Goal: Navigation & Orientation: Find specific page/section

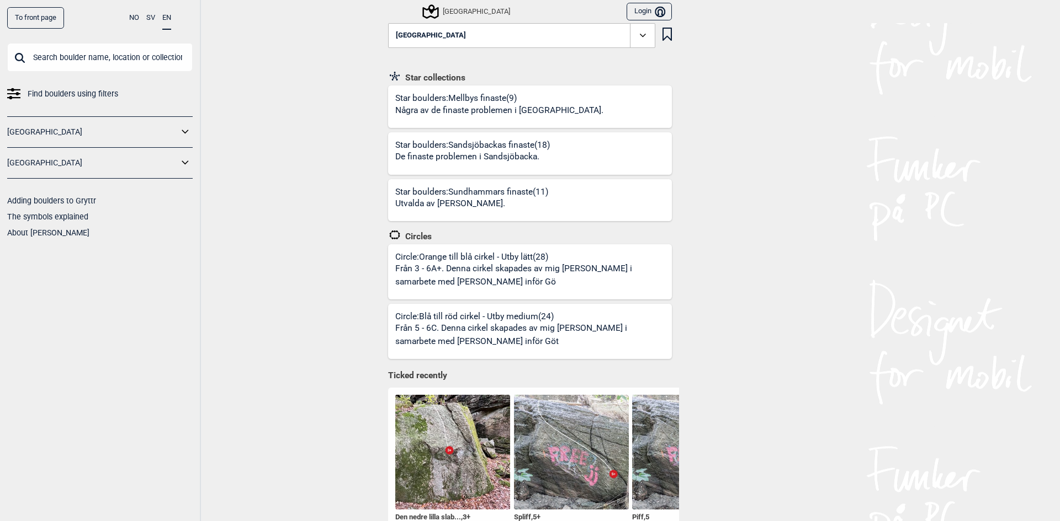
click at [34, 164] on link "[GEOGRAPHIC_DATA]" at bounding box center [92, 163] width 171 height 16
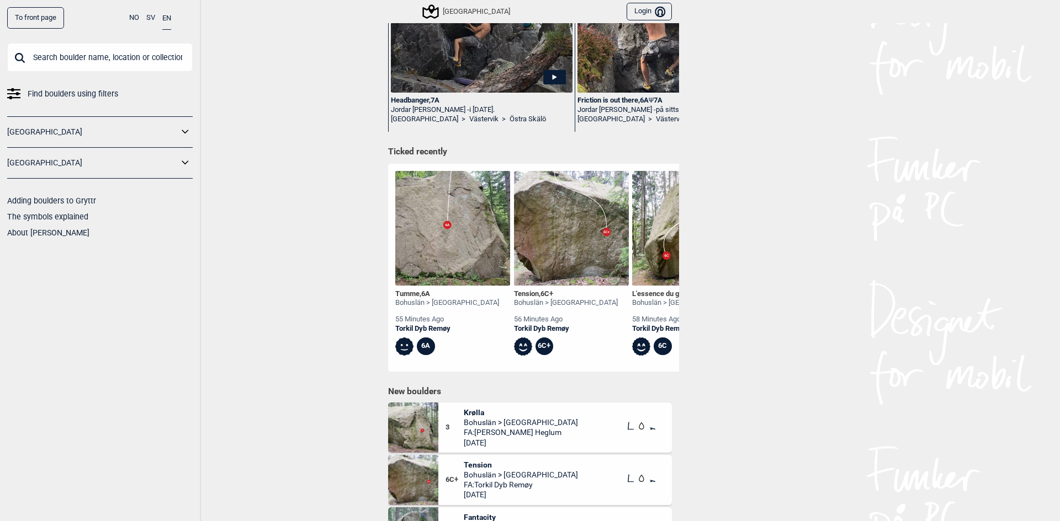
scroll to position [276, 0]
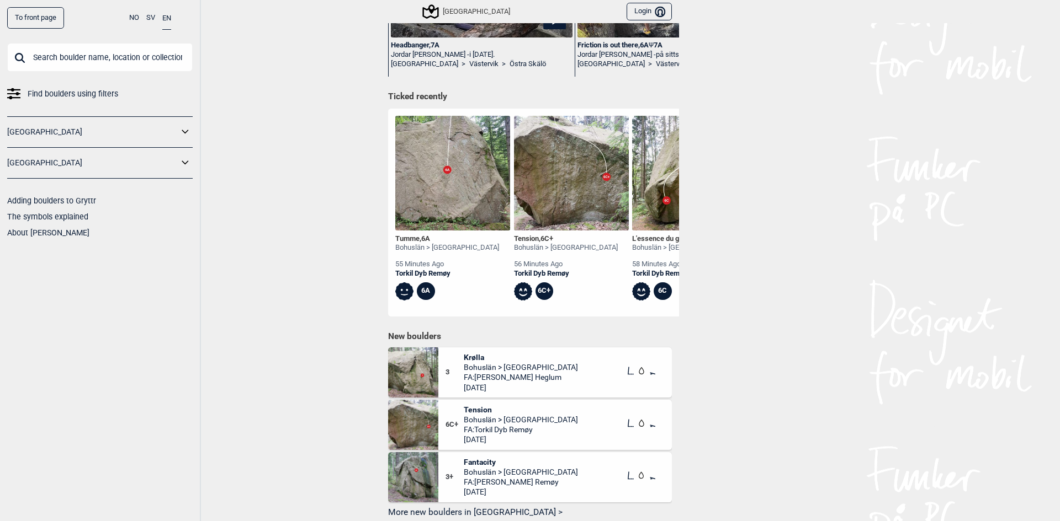
click at [188, 167] on icon at bounding box center [185, 163] width 14 height 16
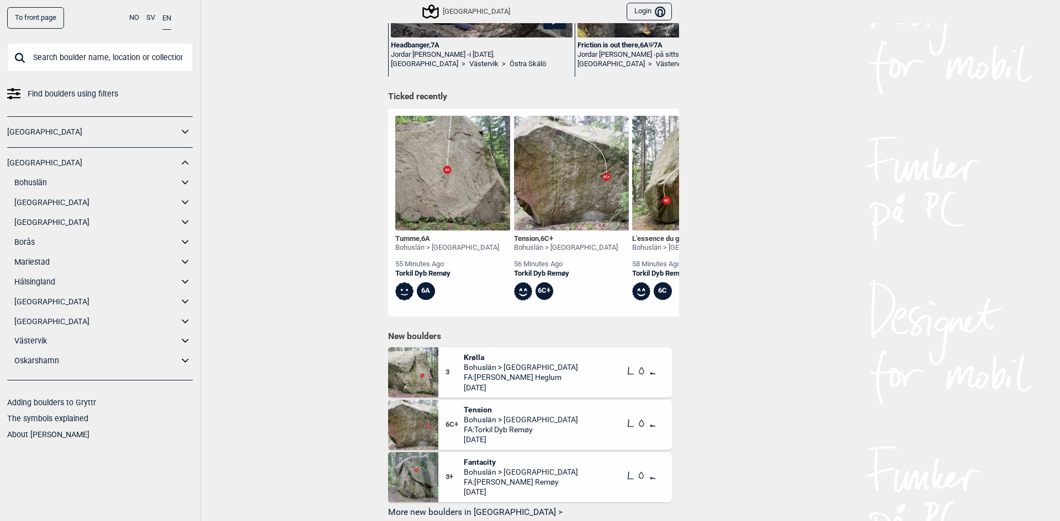
click at [49, 199] on link "[GEOGRAPHIC_DATA]" at bounding box center [96, 203] width 164 height 16
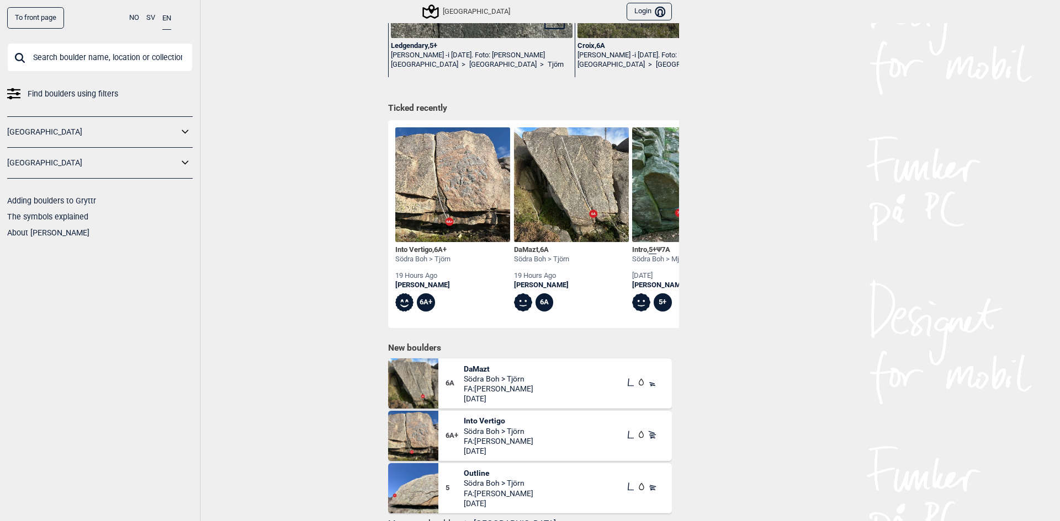
scroll to position [276, 0]
click at [435, 183] on img at bounding box center [452, 184] width 115 height 115
